Goal: Register for event/course

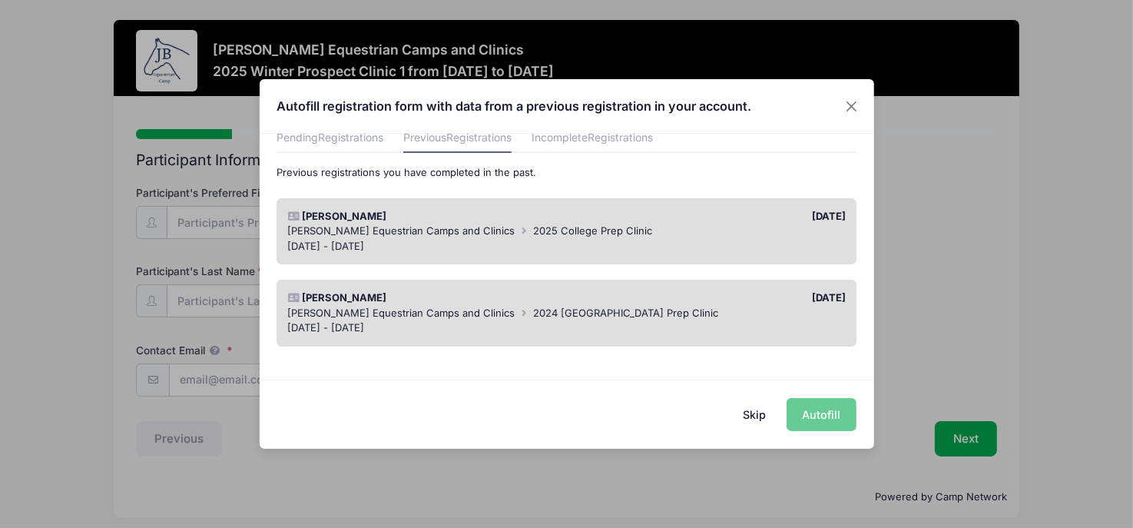
scroll to position [75, 0]
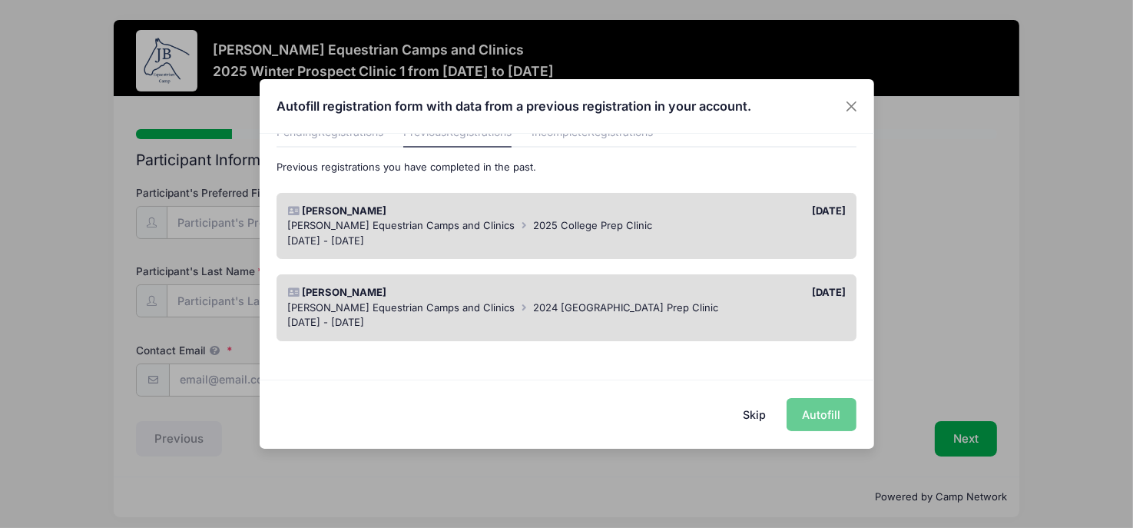
click at [554, 230] on span "2025 College Prep Clinic" at bounding box center [593, 225] width 119 height 12
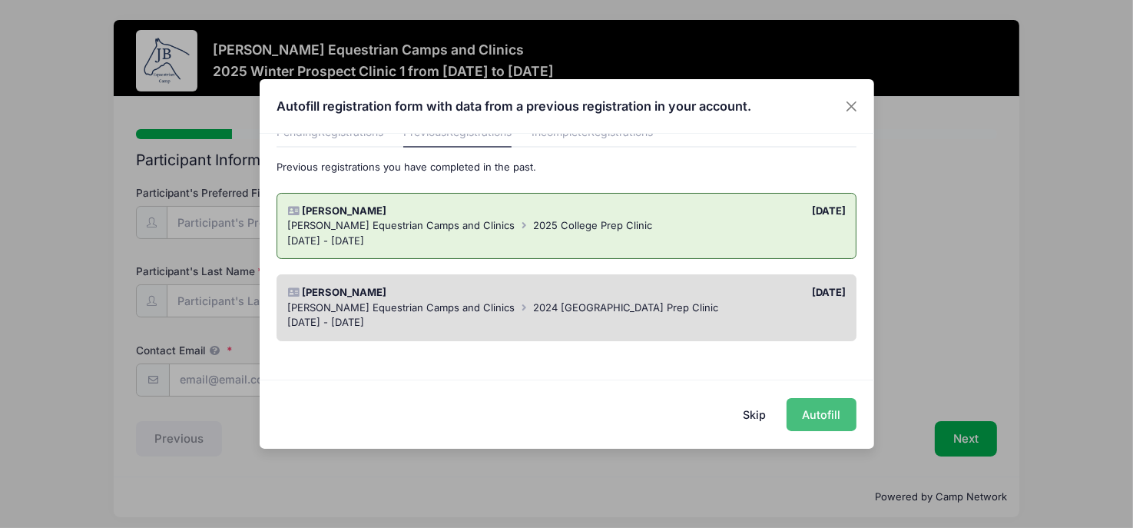
click at [816, 406] on button "Autofill" at bounding box center [822, 414] width 70 height 33
type input "[PERSON_NAME][EMAIL_ADDRESS][PERSON_NAME][DOMAIN_NAME]"
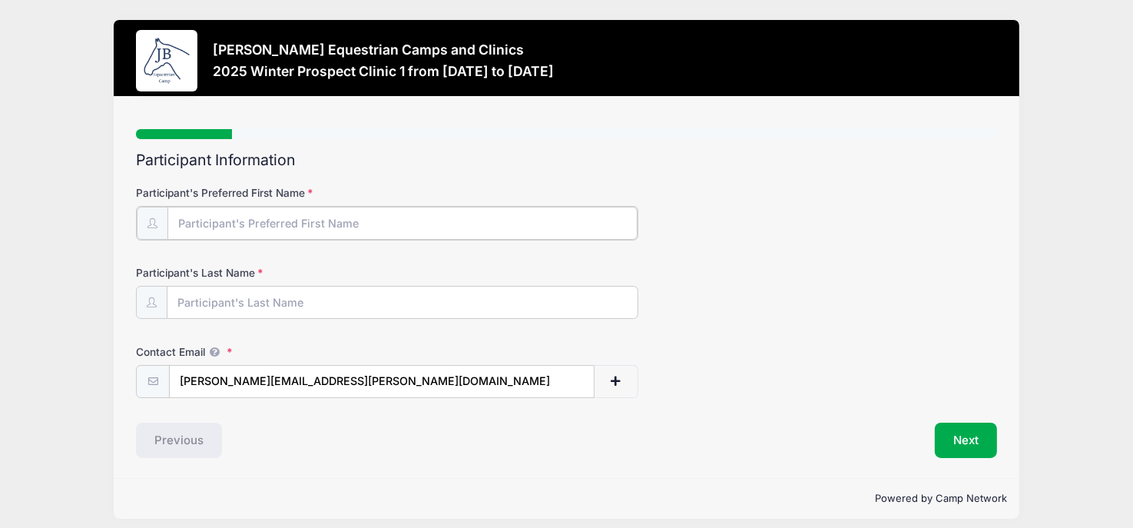
click at [538, 209] on input "Participant's Preferred First Name" at bounding box center [402, 223] width 470 height 33
type input "[PERSON_NAME]"
click at [853, 265] on div "Participant's Last Name [GEOGRAPHIC_DATA]" at bounding box center [566, 290] width 861 height 54
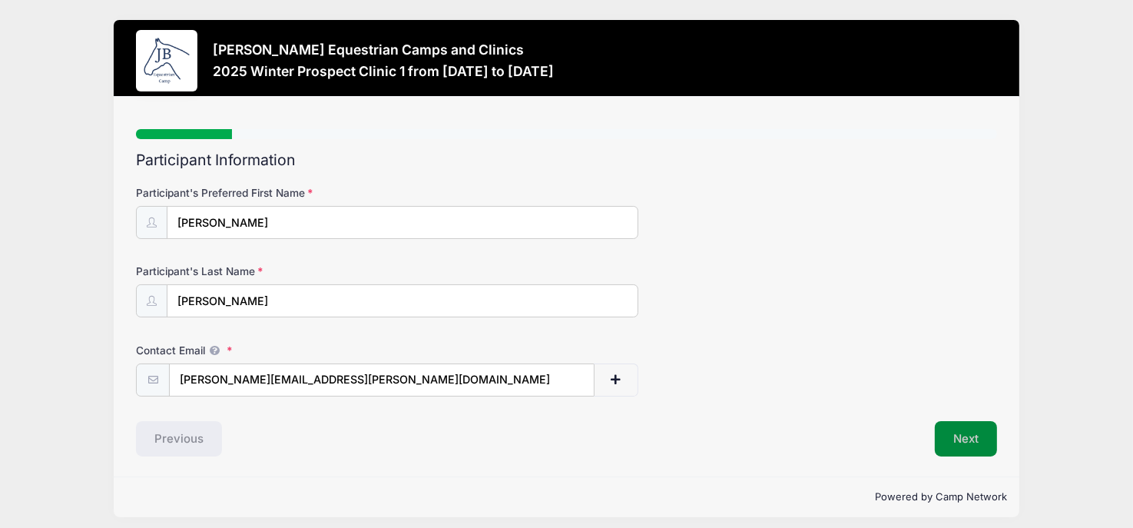
click at [956, 447] on button "Next" at bounding box center [966, 438] width 62 height 35
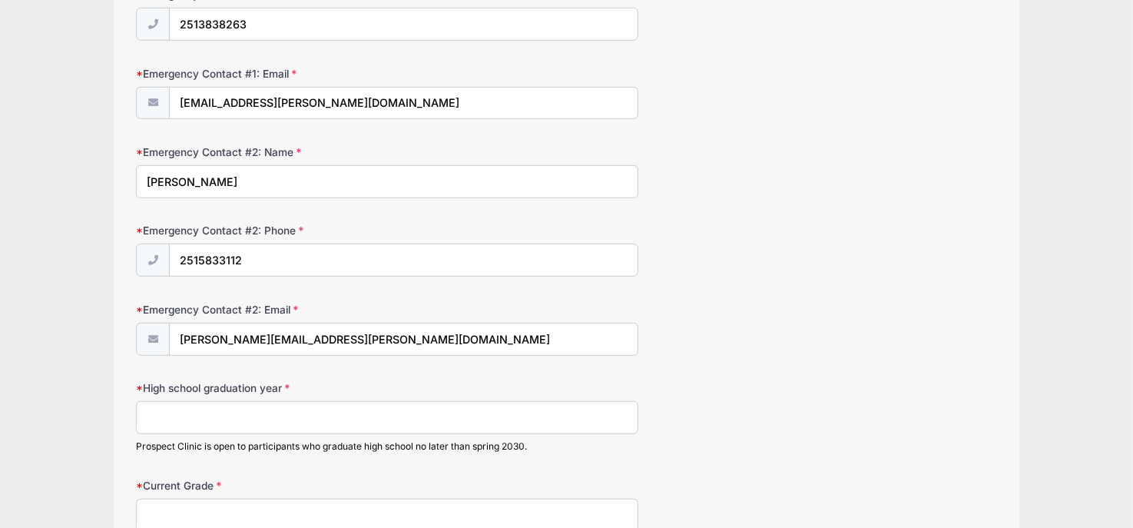
scroll to position [989, 0]
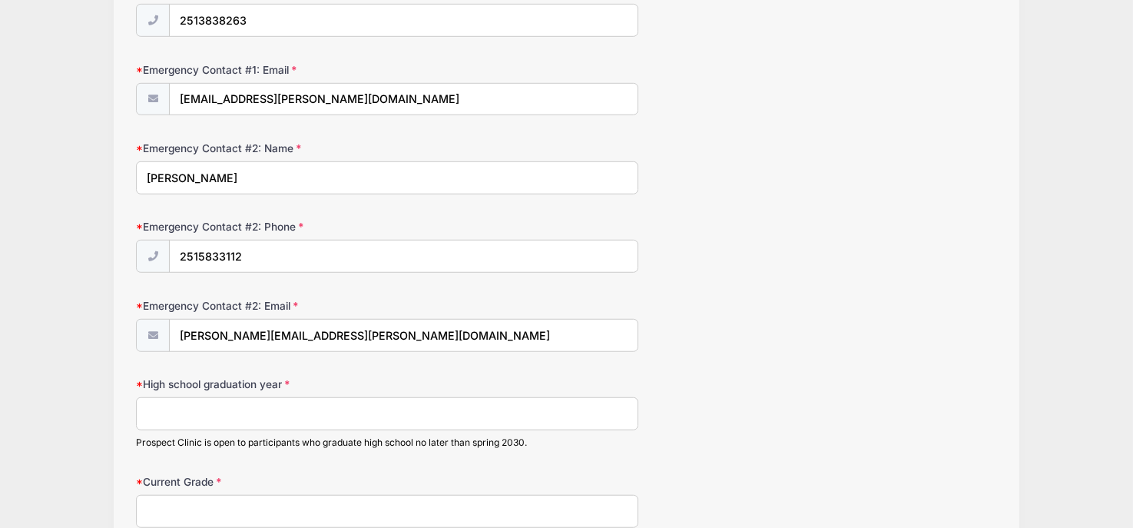
click at [419, 402] on input "High school graduation year" at bounding box center [387, 413] width 502 height 33
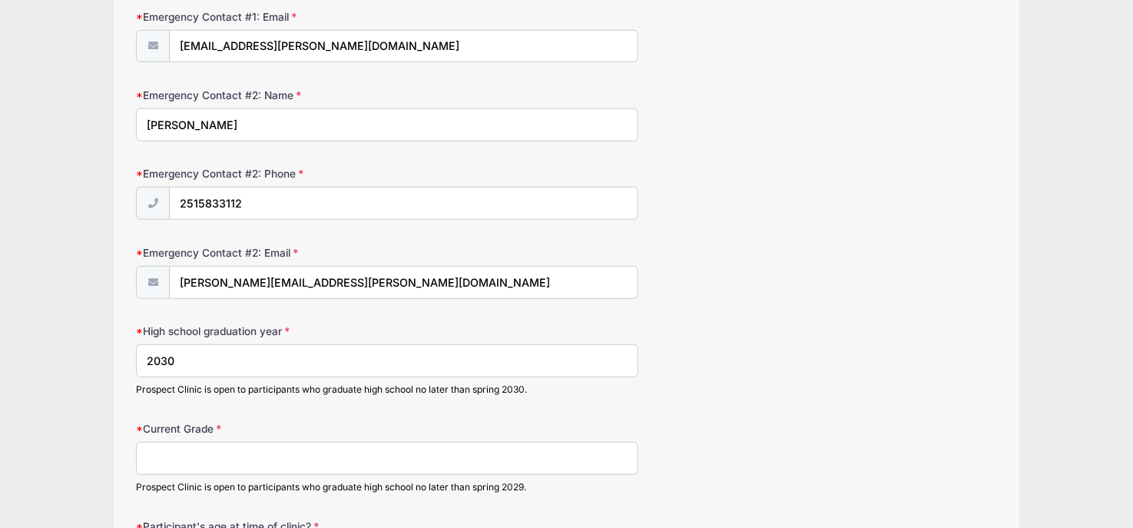
scroll to position [1048, 0]
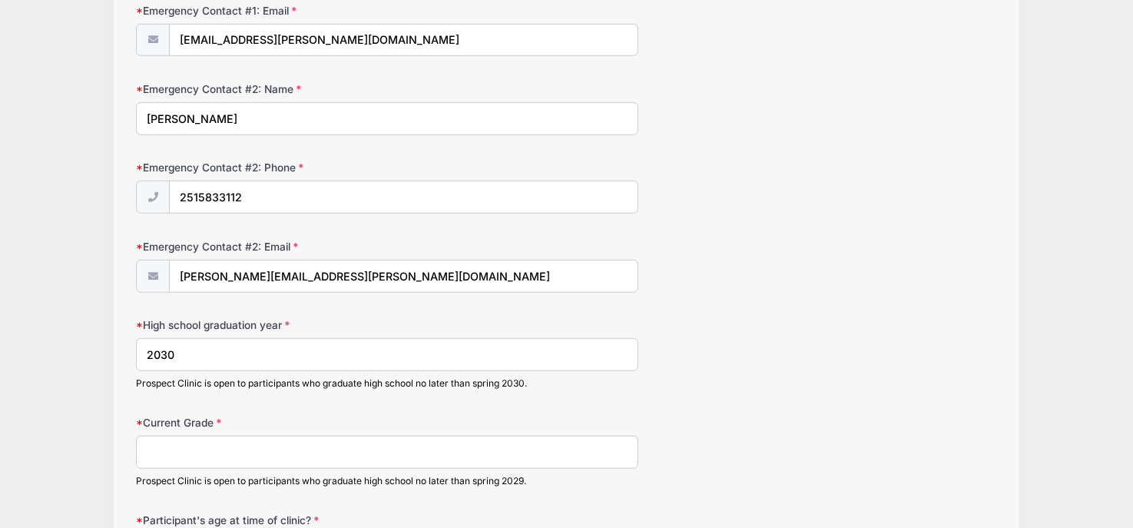
type input "2030"
click at [293, 452] on input "Current Grade" at bounding box center [387, 452] width 502 height 33
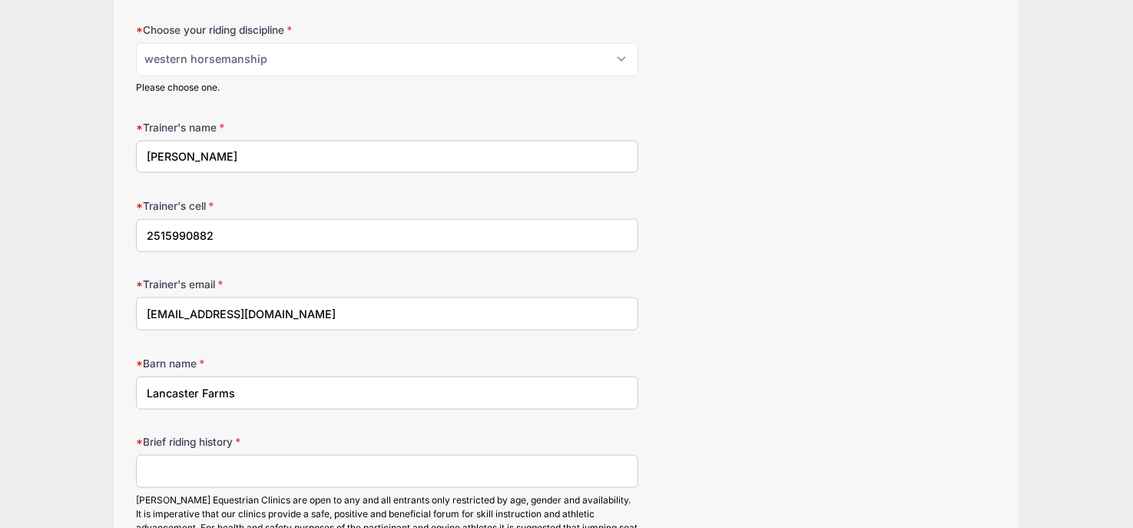
scroll to position [1622, 0]
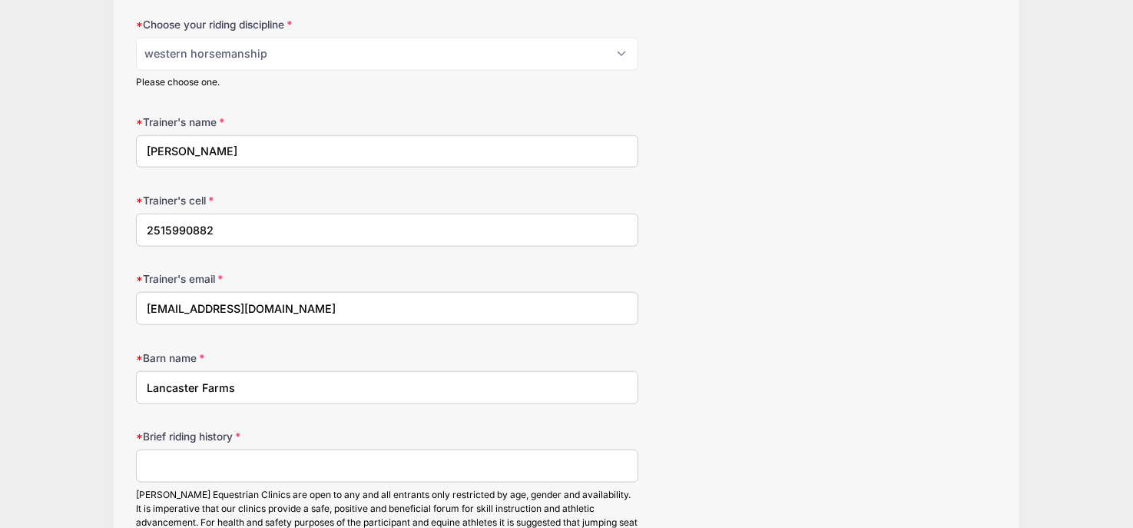
type input "8th"
click at [320, 454] on input "Brief riding history" at bounding box center [387, 465] width 502 height 33
type input "A"
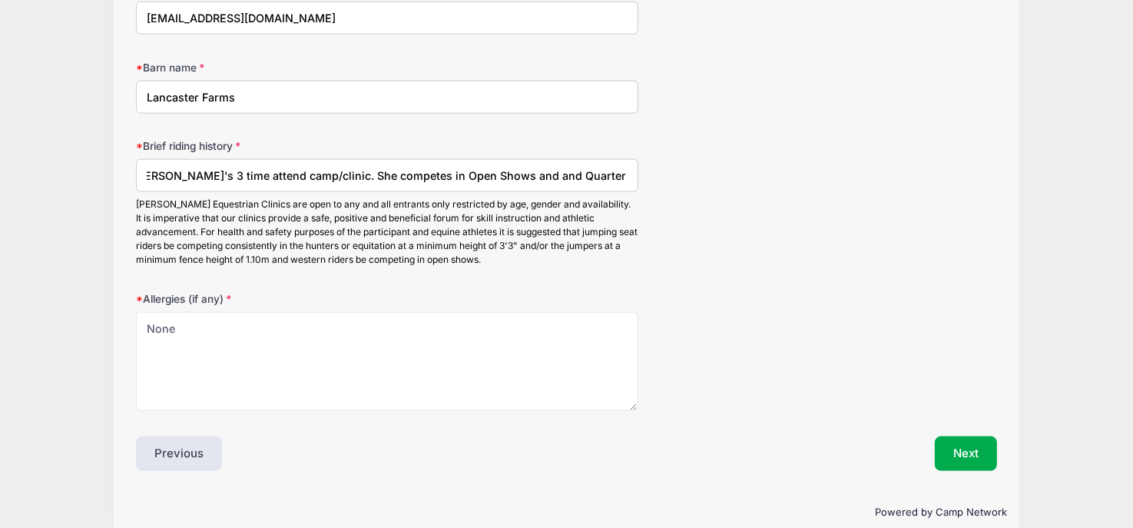
scroll to position [1922, 0]
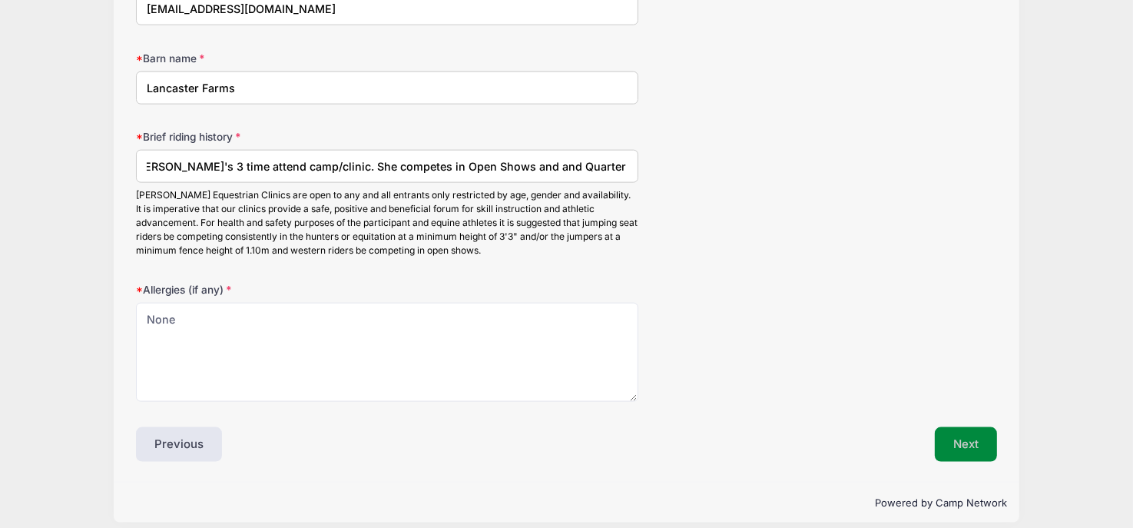
type input "This will be [PERSON_NAME]'s 3 time attend camp/clinic. She competes in Open Sh…"
click at [979, 446] on button "Next" at bounding box center [966, 444] width 62 height 35
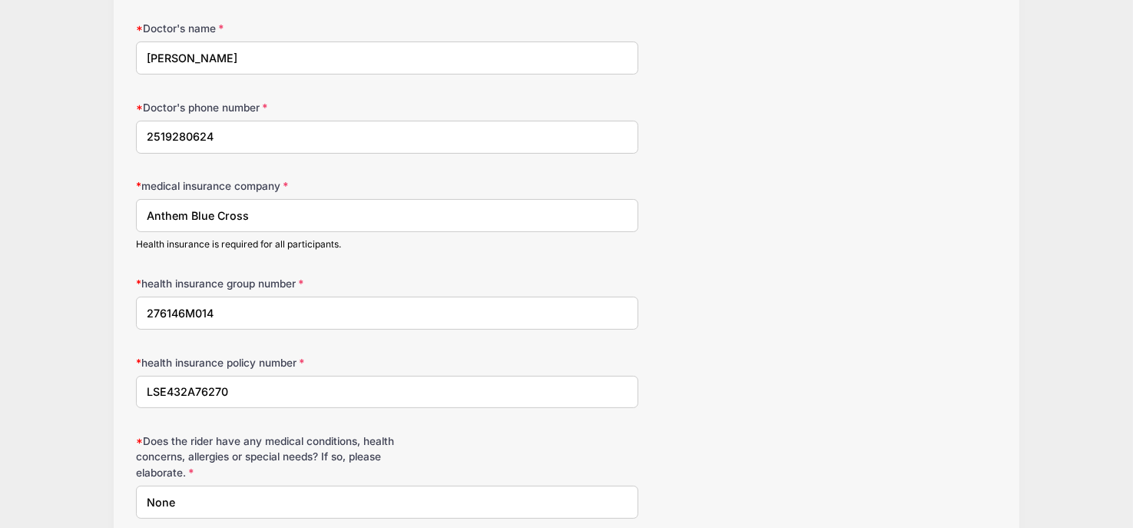
scroll to position [246, 0]
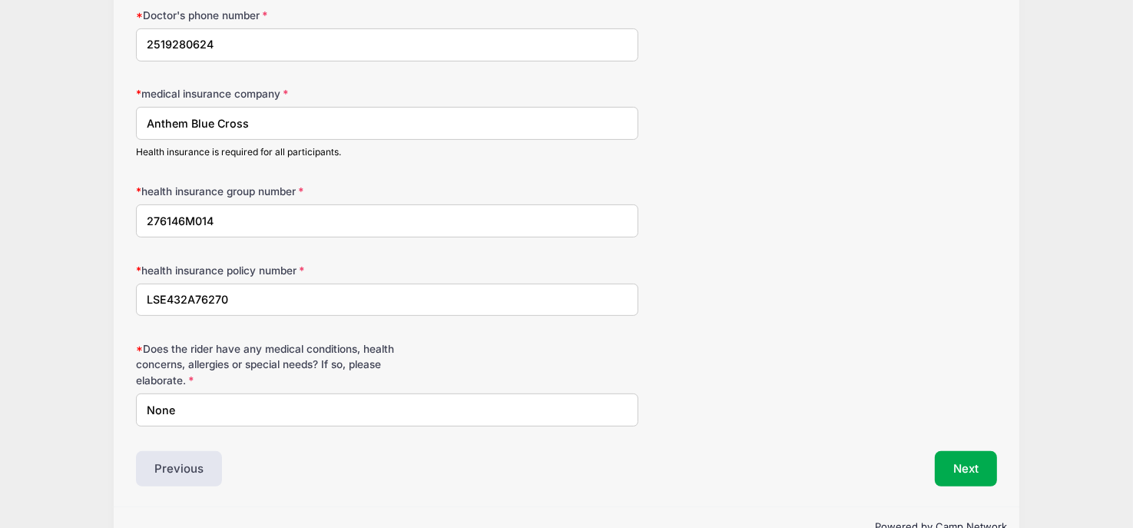
click at [827, 278] on div "health insurance policy number LSE432A76270" at bounding box center [566, 290] width 861 height 54
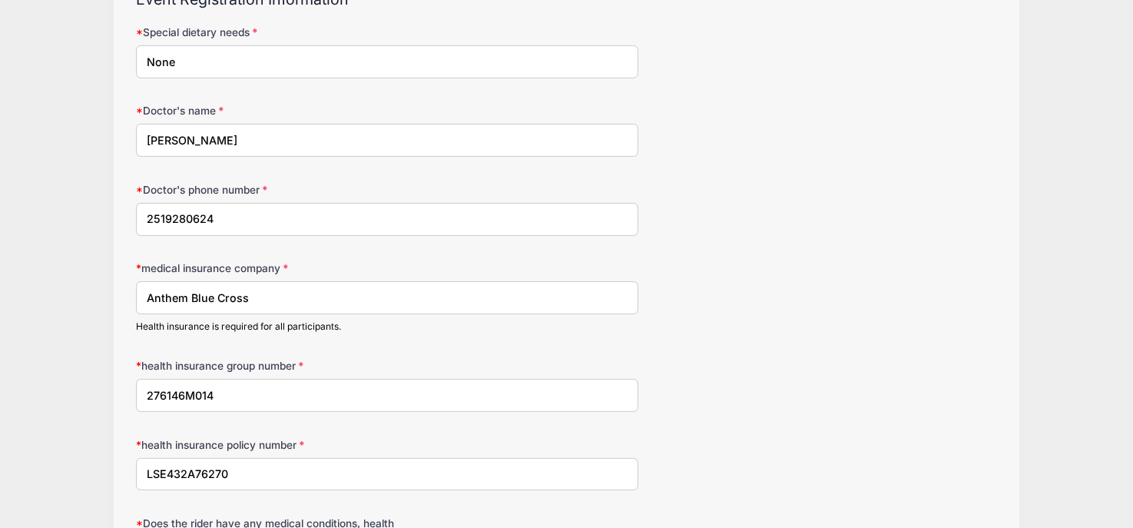
scroll to position [163, 0]
drag, startPoint x: 313, startPoint y: 295, endPoint x: 130, endPoint y: 303, distance: 183.0
click at [130, 303] on div "Step 3 /7 Step 1 Step 2 Step 3 Step 4 Step 5 Step 6 Policies Extra Items Summar…" at bounding box center [567, 306] width 906 height 745
type input "[US_STATE] Medicaid Program"
drag, startPoint x: 218, startPoint y: 385, endPoint x: 114, endPoint y: 376, distance: 104.1
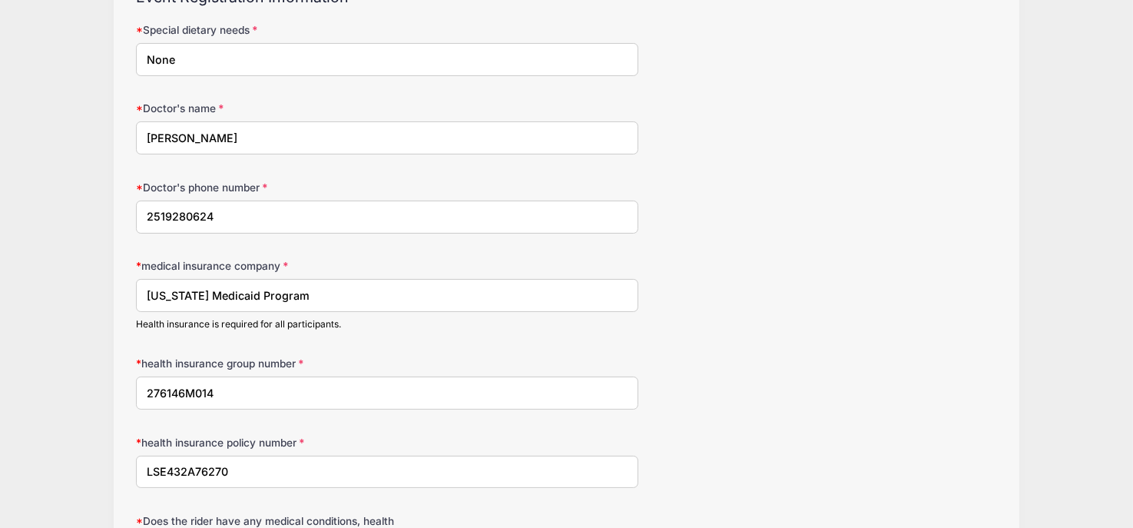
click at [114, 376] on div "Step 3 /7 Step 1 Step 2 Step 3 Step 4 Step 5 Step 6 Policies Extra Items Summar…" at bounding box center [567, 306] width 906 height 745
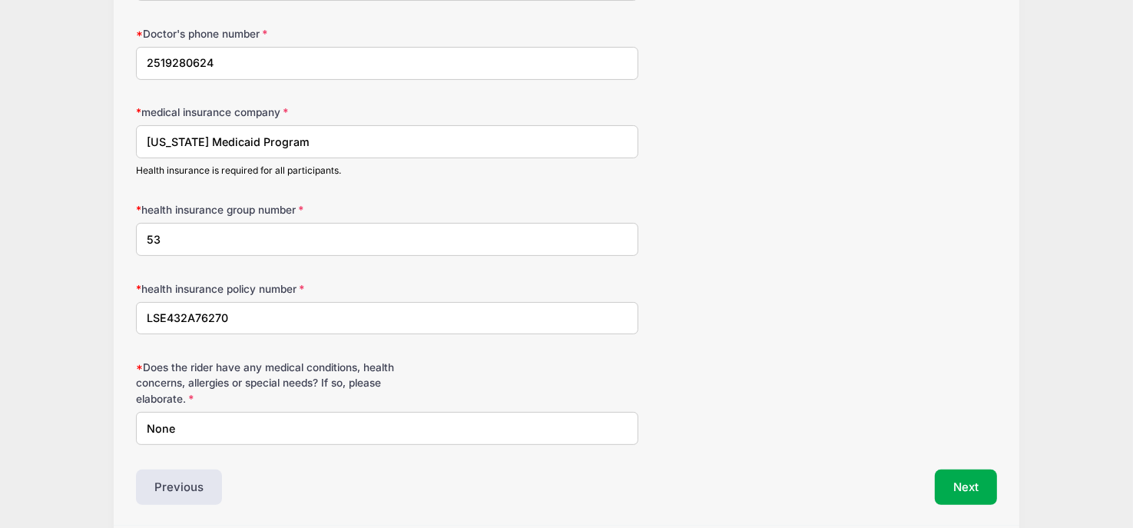
scroll to position [351, 0]
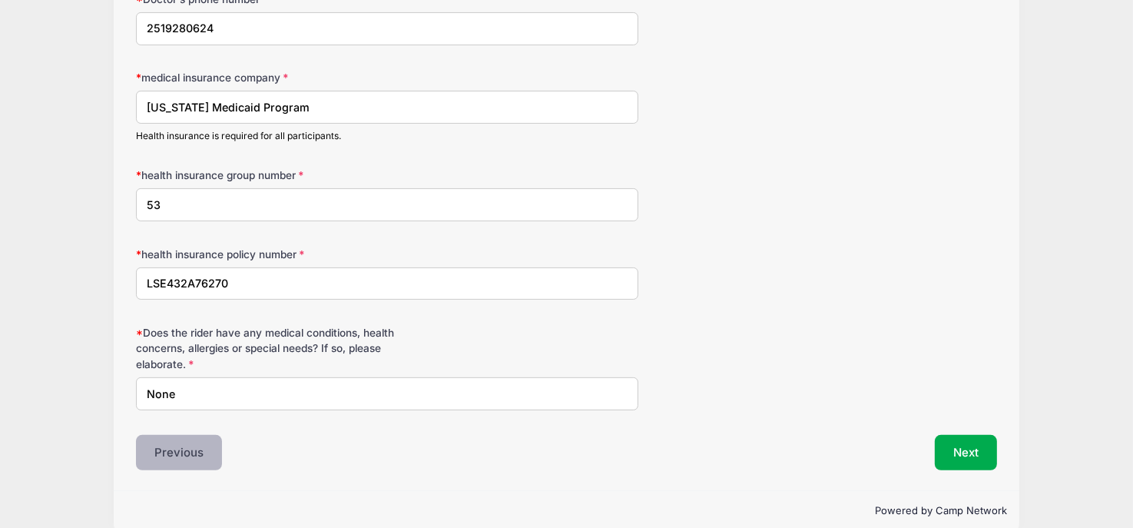
type input "53"
click at [173, 448] on button "Previous" at bounding box center [179, 452] width 86 height 35
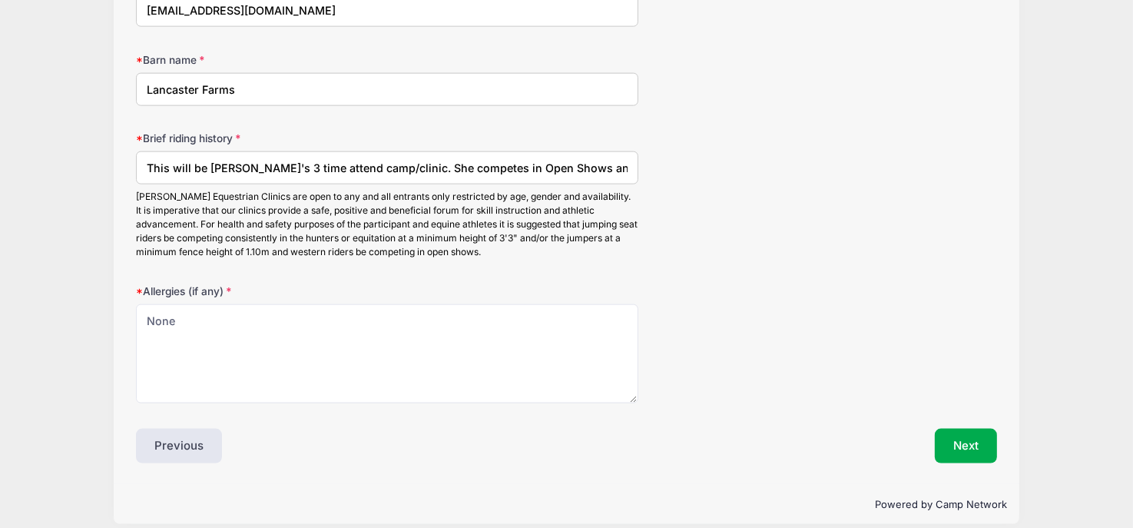
scroll to position [1928, 0]
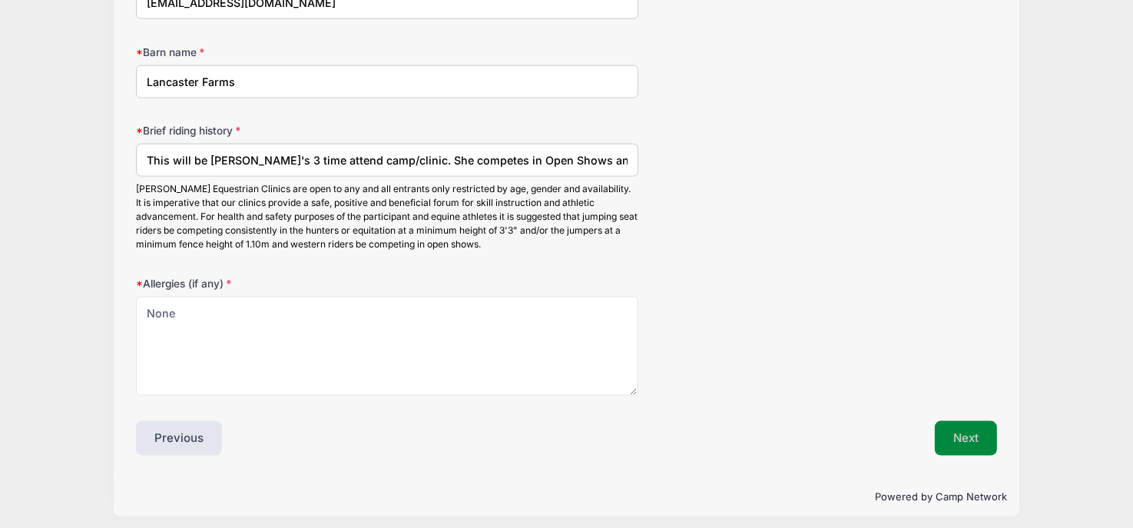
click at [952, 421] on button "Next" at bounding box center [966, 438] width 62 height 35
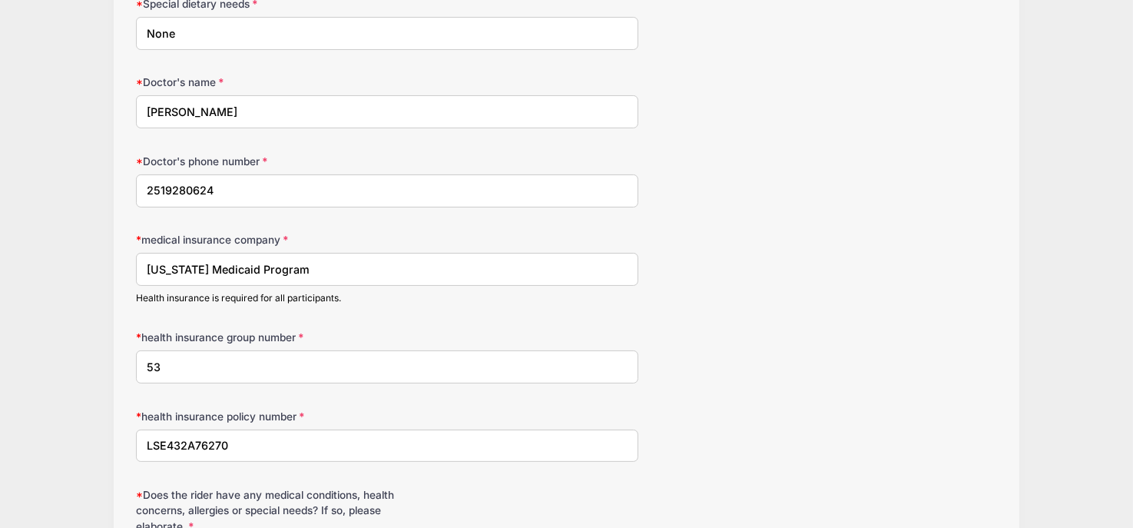
scroll to position [0, 0]
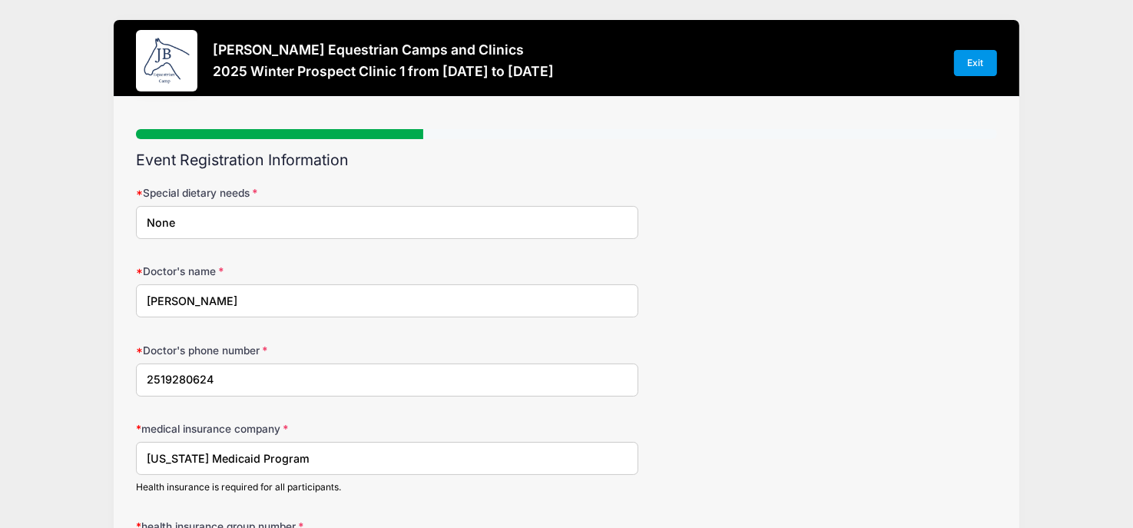
click at [980, 60] on link "Exit" at bounding box center [975, 63] width 43 height 26
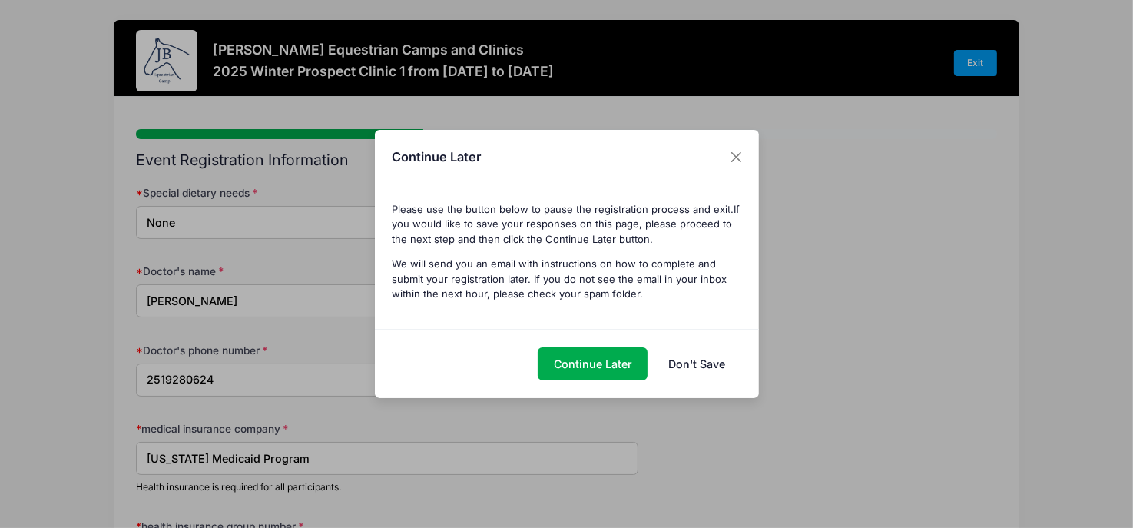
click at [713, 367] on link "Don't Save" at bounding box center [697, 363] width 88 height 33
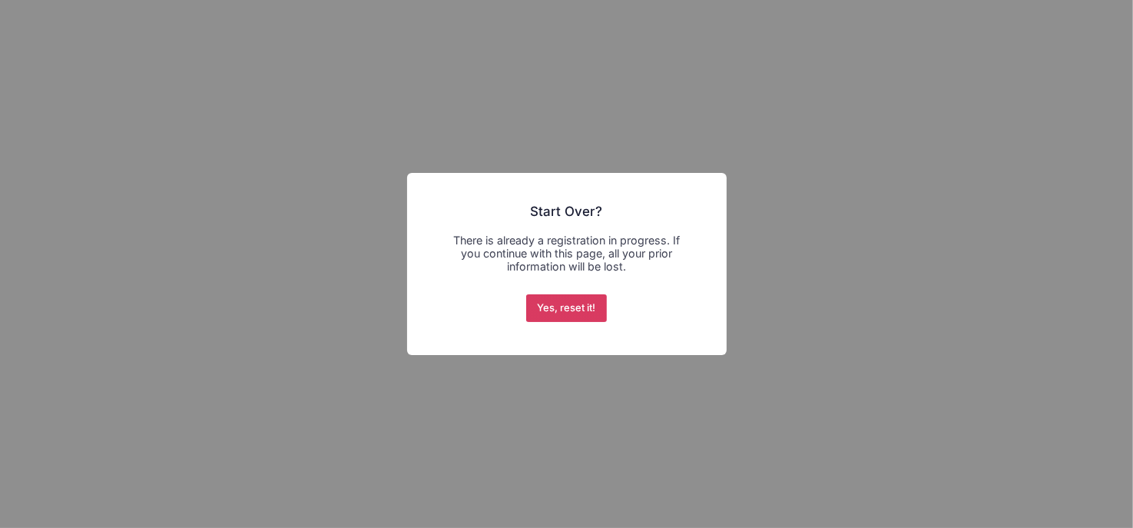
click at [545, 315] on button "Yes, reset it!" at bounding box center [566, 308] width 81 height 28
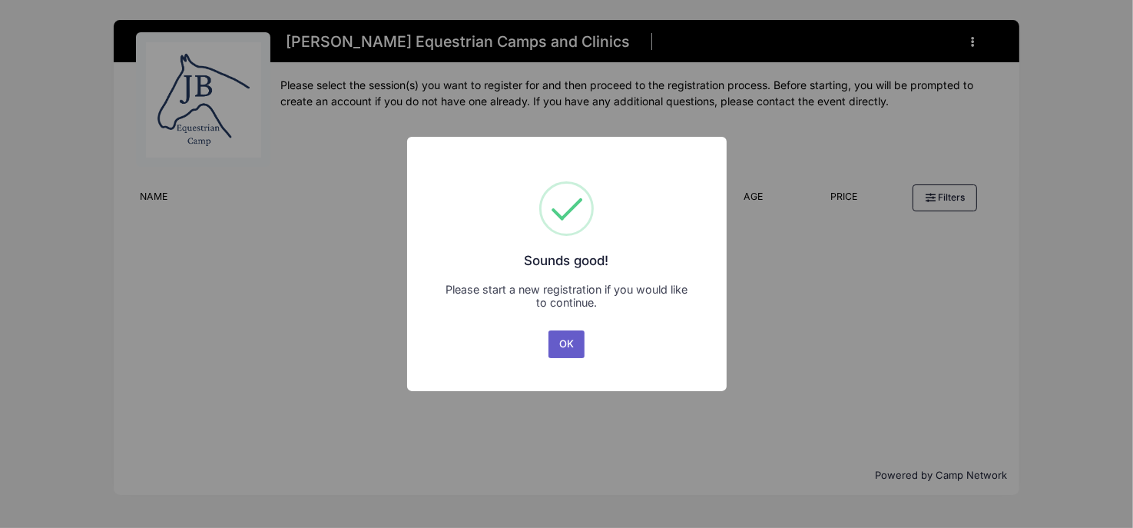
click at [562, 338] on button "OK" at bounding box center [567, 344] width 37 height 28
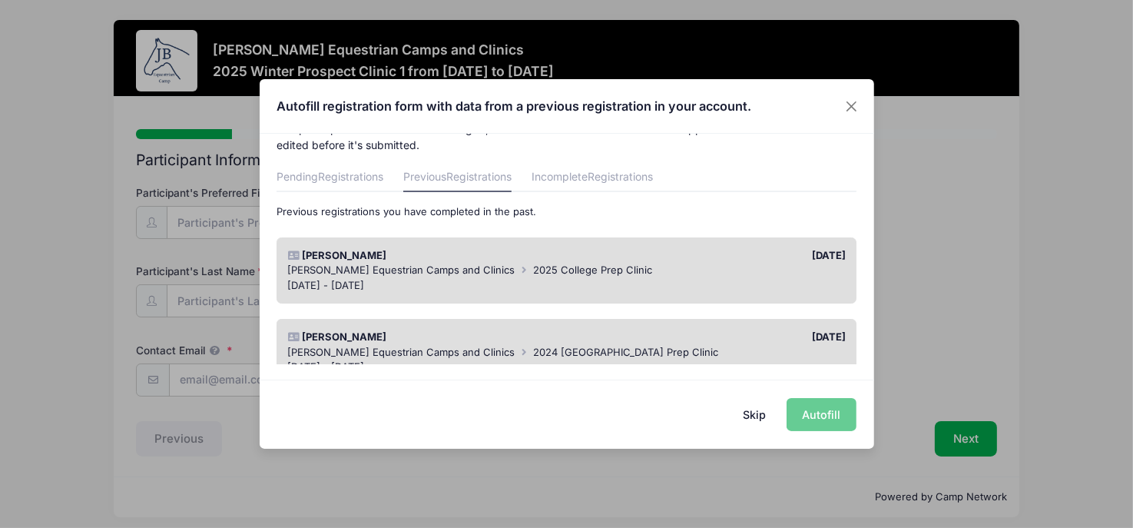
scroll to position [34, 0]
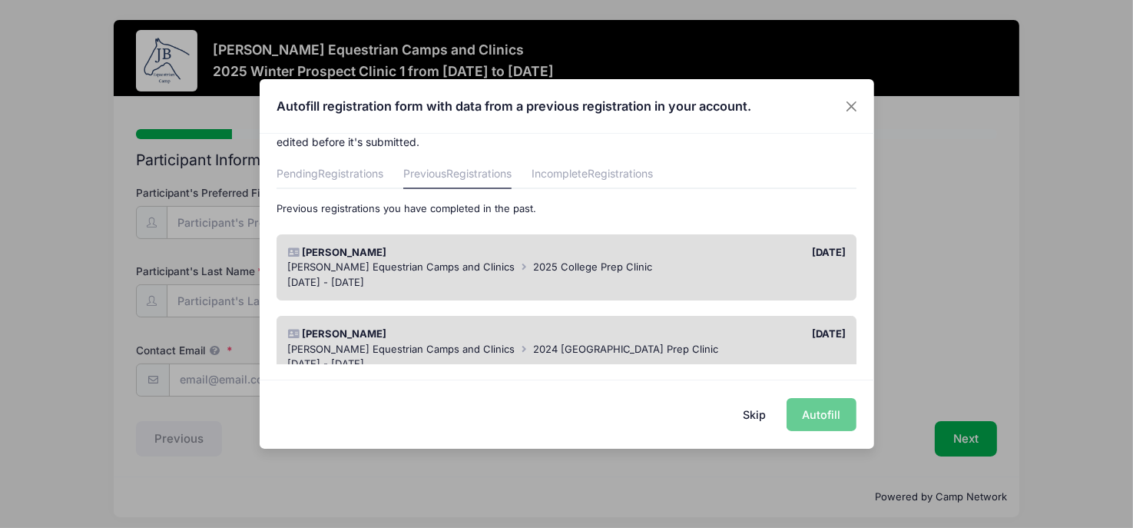
click at [562, 267] on span "2025 College Prep Clinic" at bounding box center [593, 266] width 119 height 12
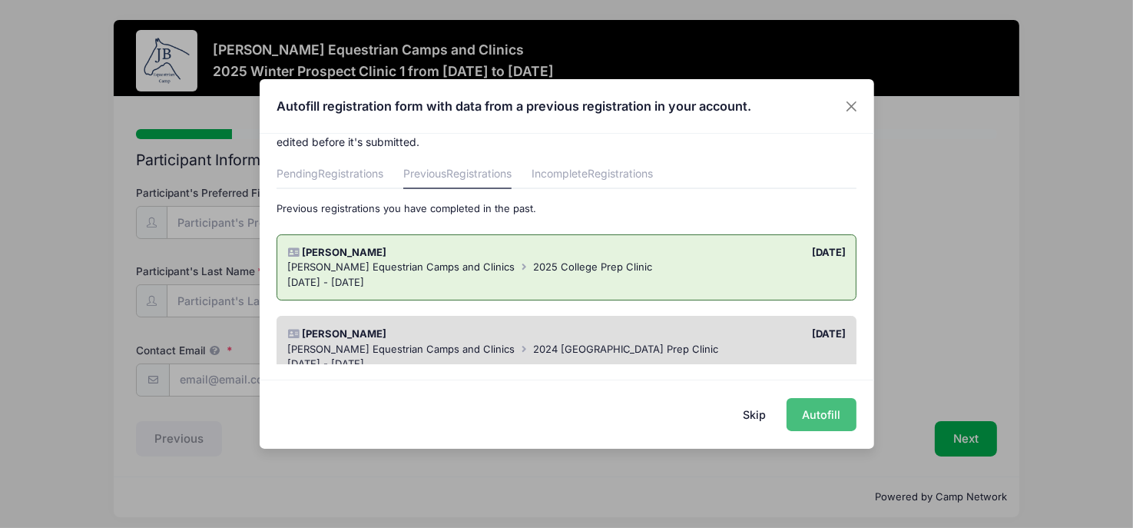
click at [819, 417] on button "Autofill" at bounding box center [822, 414] width 70 height 33
type input "megan.rogowski@gmail.com"
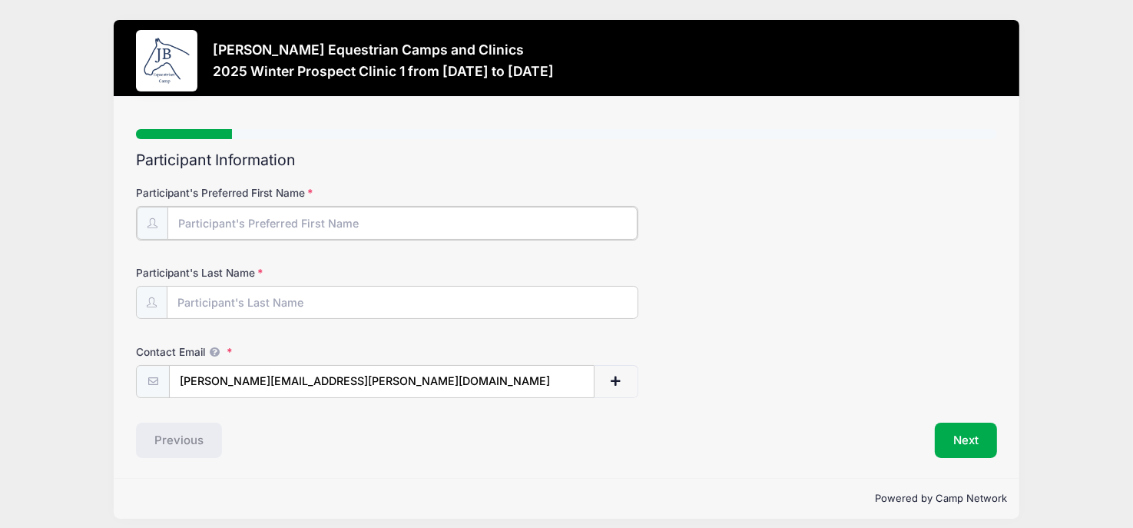
click at [520, 214] on input "Participant's Preferred First Name" at bounding box center [402, 223] width 470 height 33
type input "Annie"
type input "[PERSON_NAME]"
click at [694, 479] on div "Powered by Camp Network" at bounding box center [567, 496] width 906 height 41
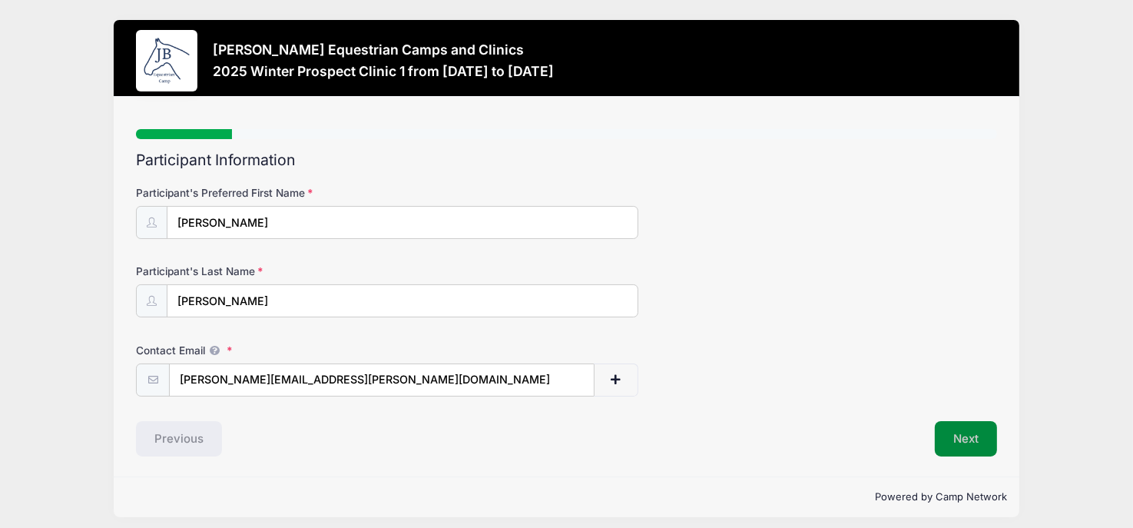
click at [956, 449] on button "Next" at bounding box center [966, 438] width 62 height 35
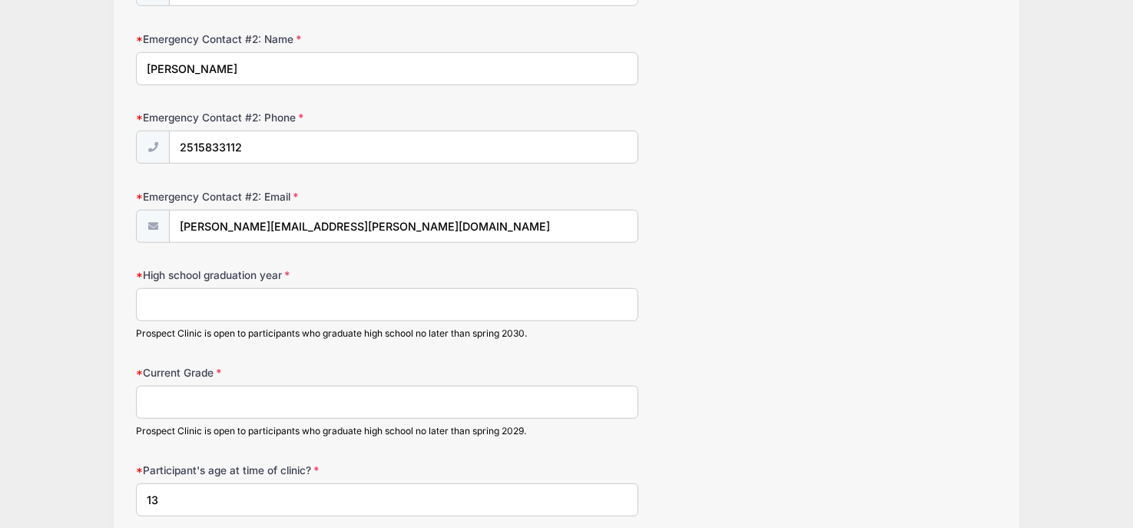
scroll to position [1099, 0]
click at [323, 293] on input "High school graduation year" at bounding box center [387, 303] width 502 height 33
type input "2030"
click at [267, 402] on input "Current Grade" at bounding box center [387, 400] width 502 height 33
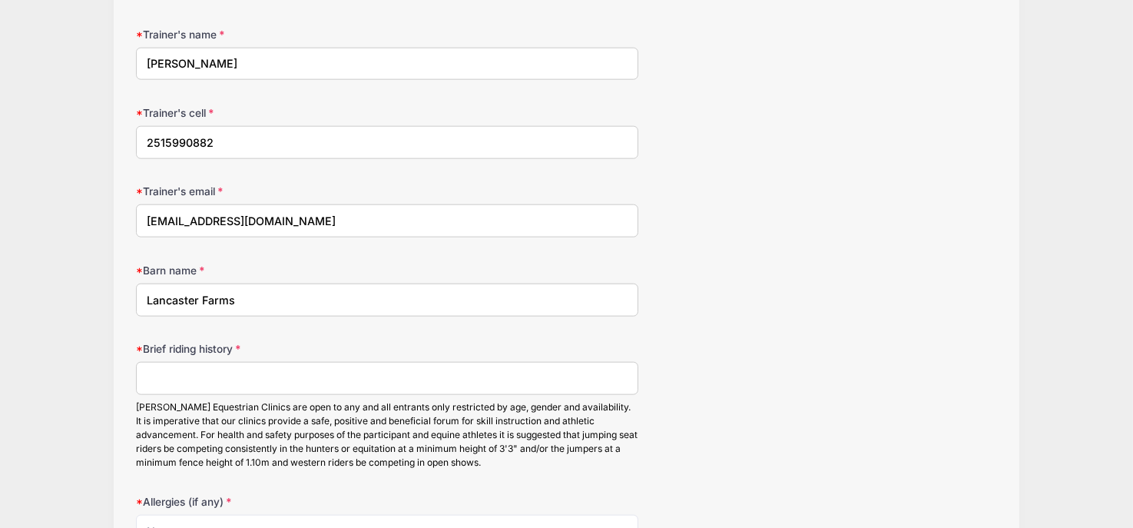
scroll to position [1726, 0]
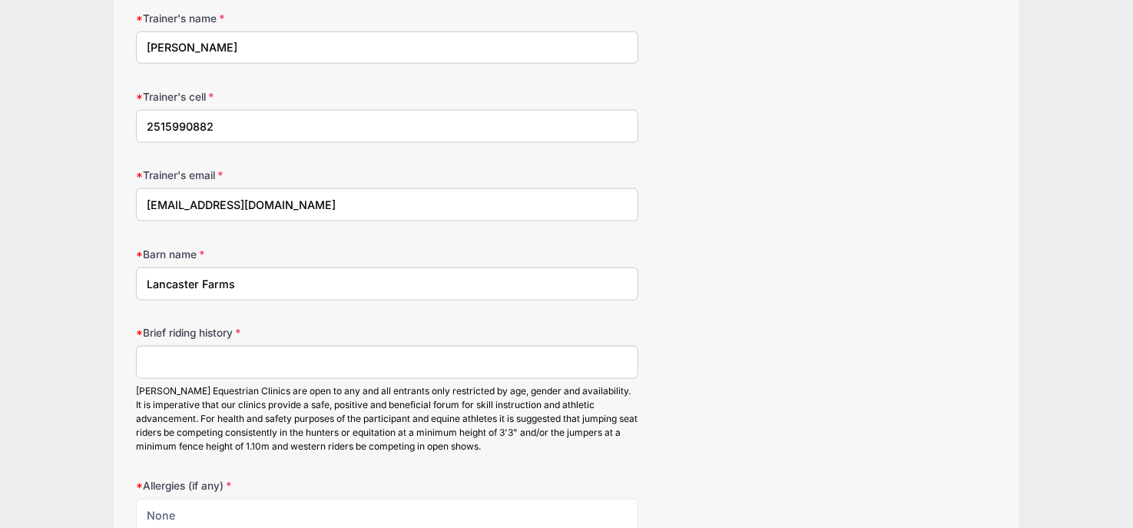
type input "8th"
click at [503, 360] on input "Brief riding history" at bounding box center [387, 362] width 502 height 33
type input "Thsi"
type input "This will be [PERSON_NAME]'s 3 time attend camp/clinic. She competes in Open Sh…"
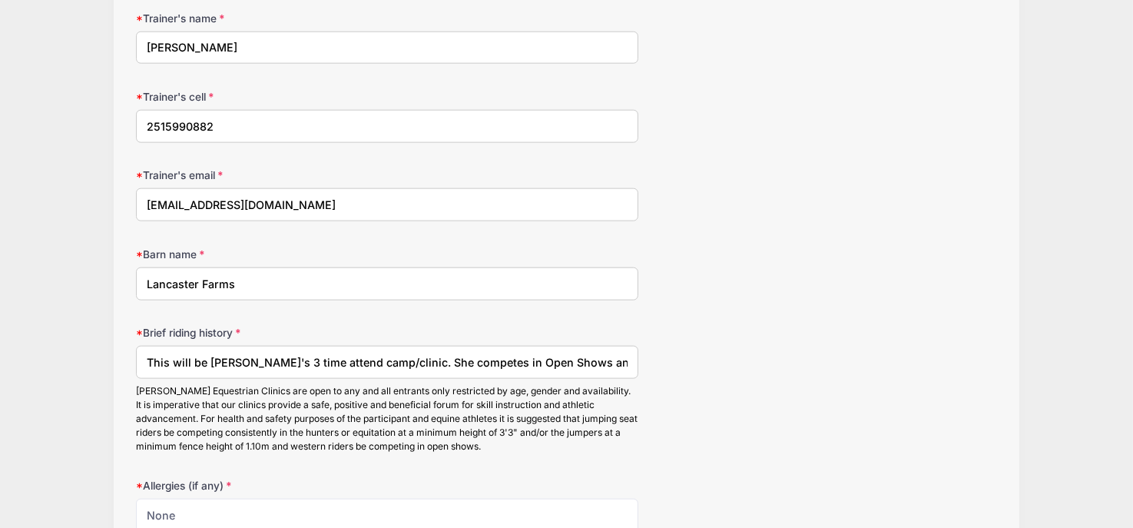
click at [853, 360] on div "Brief riding history This will be Annie's 3 time attend camp/clinic. She compet…" at bounding box center [566, 389] width 861 height 128
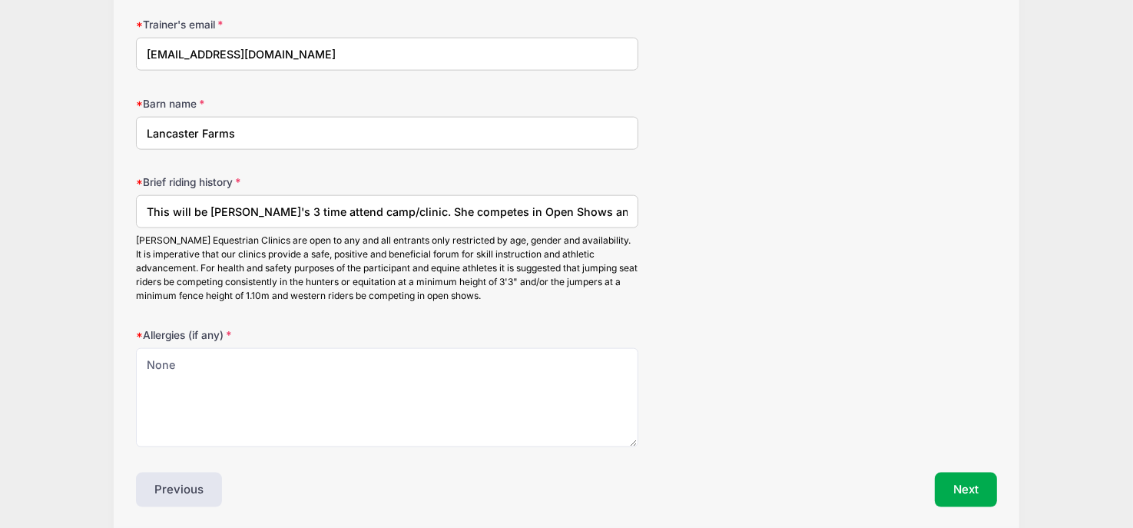
scroll to position [1928, 0]
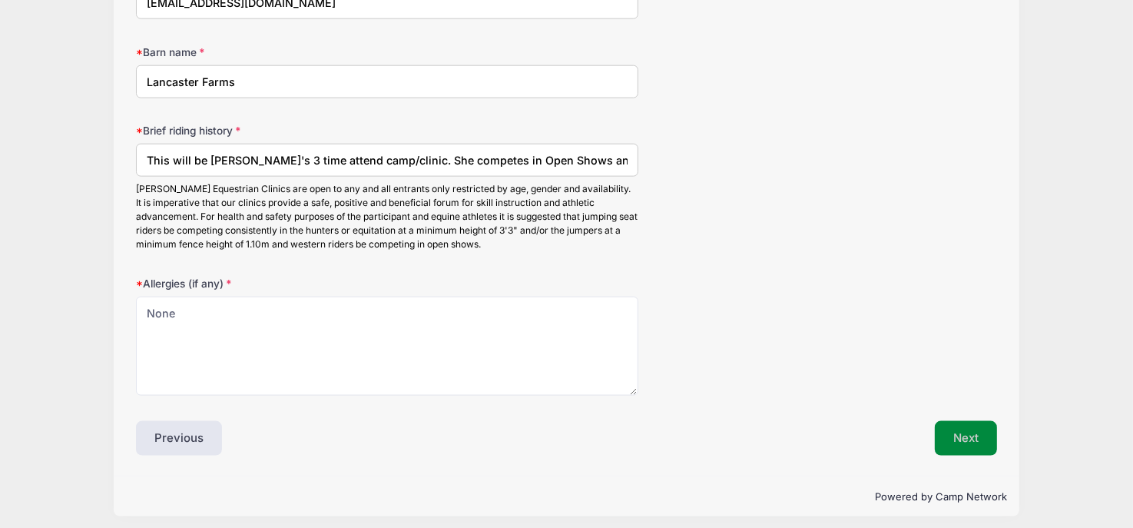
click at [946, 421] on button "Next" at bounding box center [966, 438] width 62 height 35
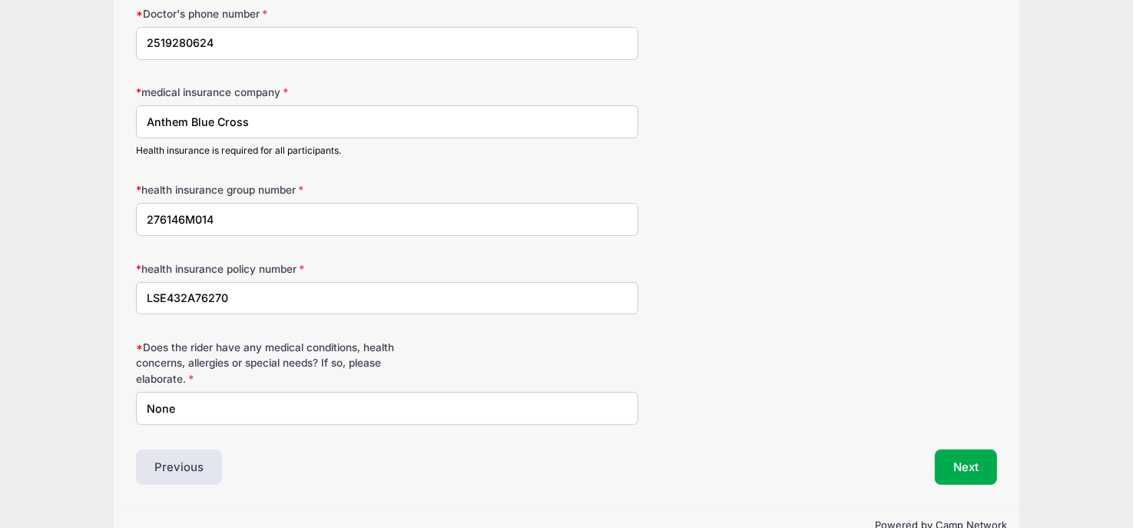
scroll to position [371, 0]
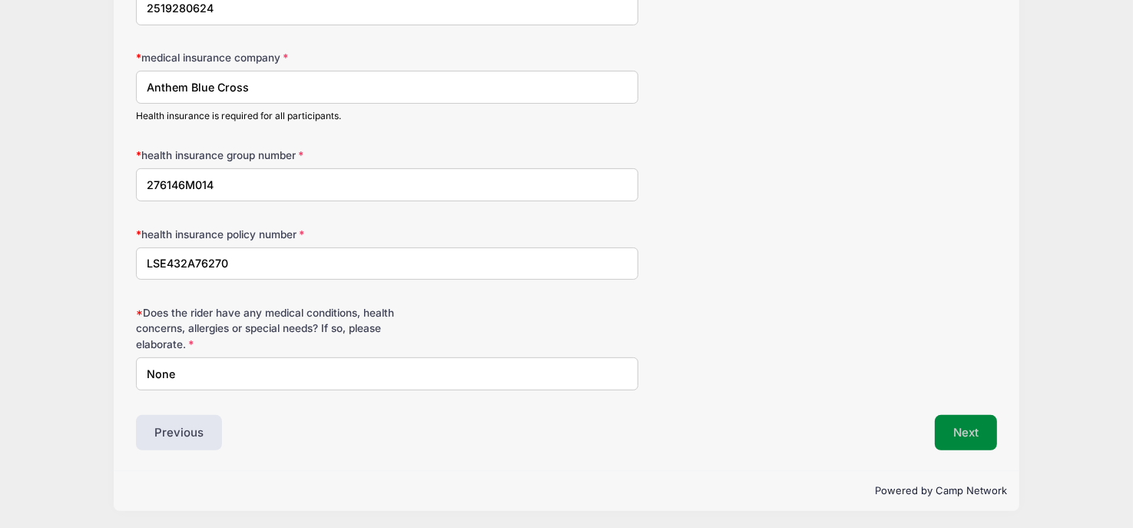
click at [976, 435] on button "Next" at bounding box center [966, 432] width 62 height 35
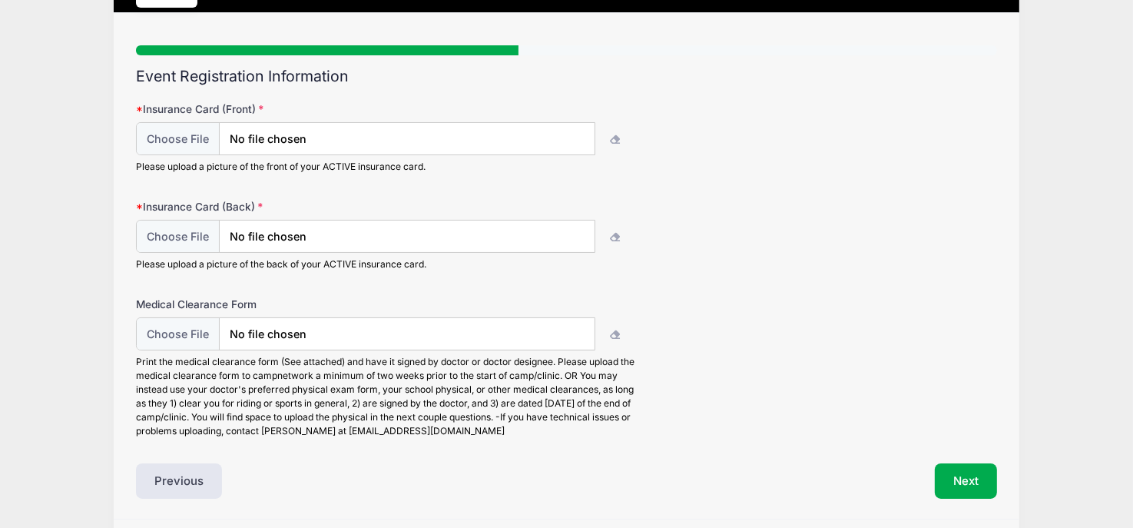
scroll to position [0, 0]
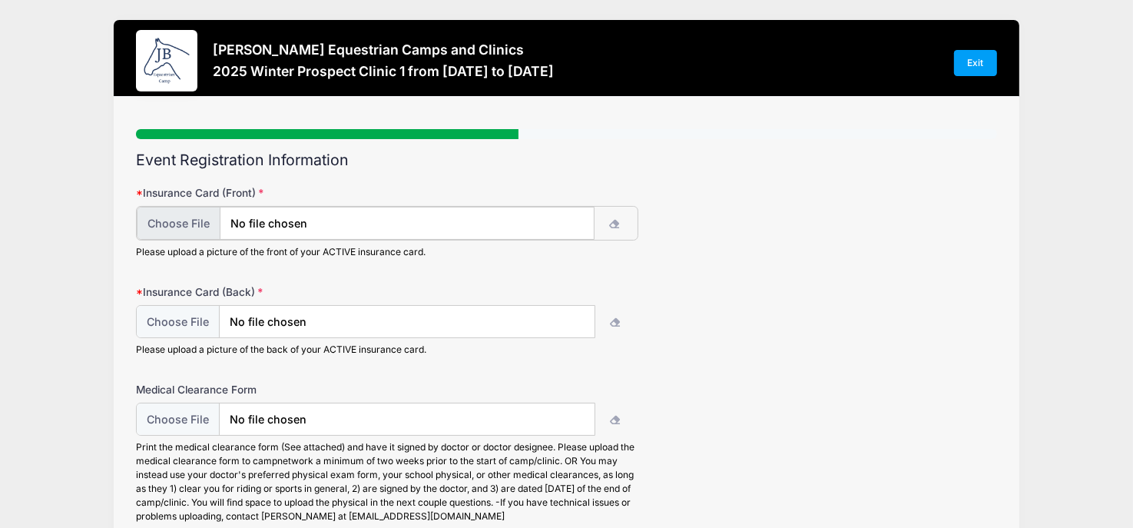
click at [325, 216] on input "file" at bounding box center [365, 223] width 457 height 33
click at [619, 216] on button "button" at bounding box center [616, 223] width 44 height 33
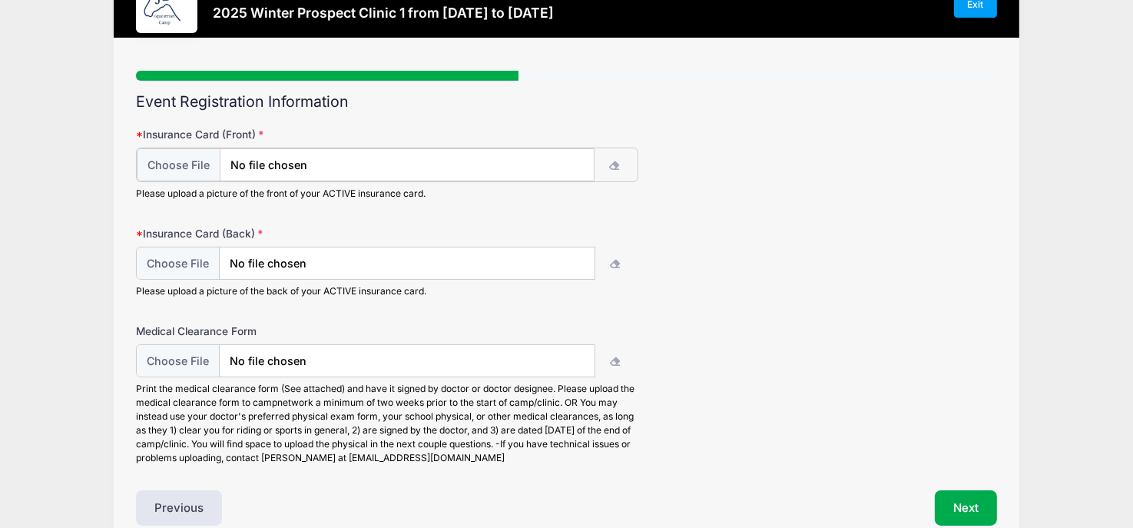
scroll to position [58, 0]
